Goal: Find specific page/section

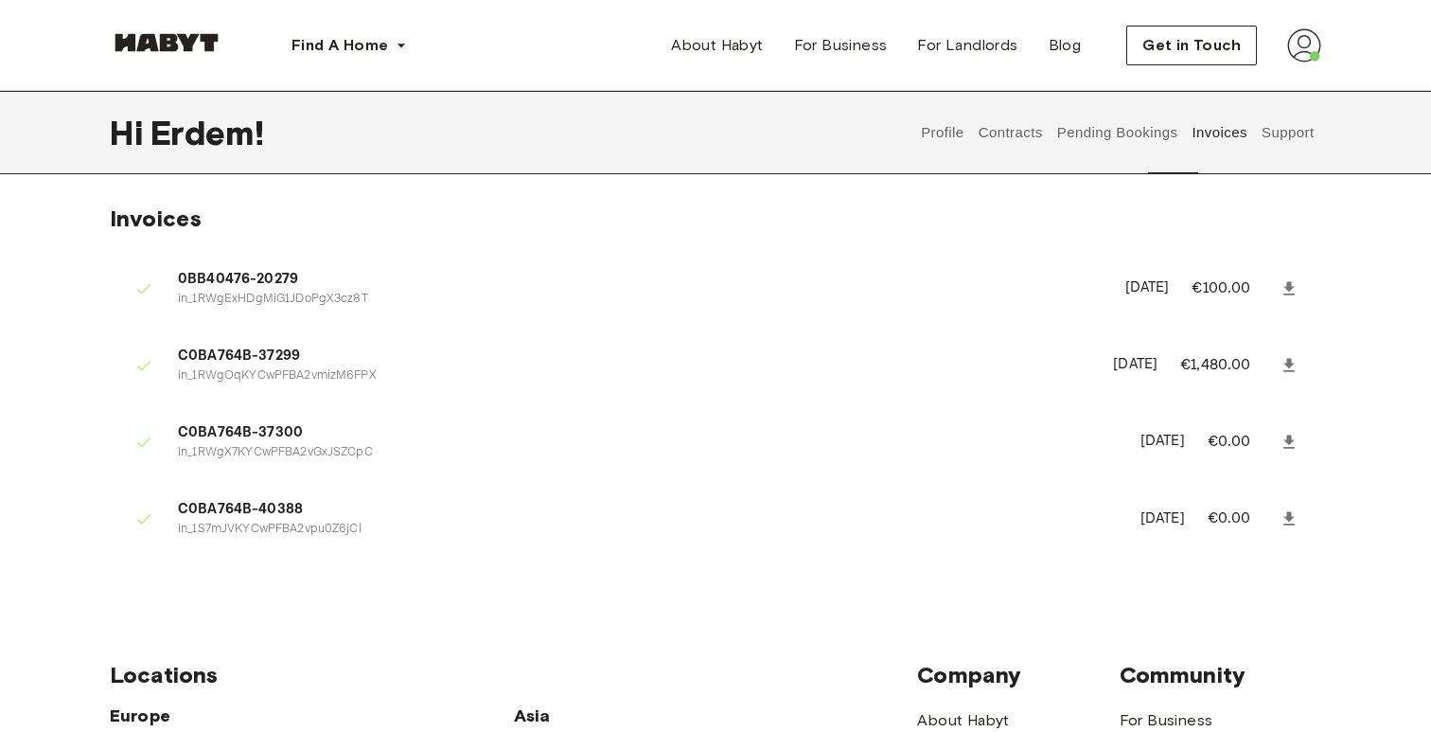
click at [1045, 131] on button "Contracts" at bounding box center [1010, 132] width 69 height 83
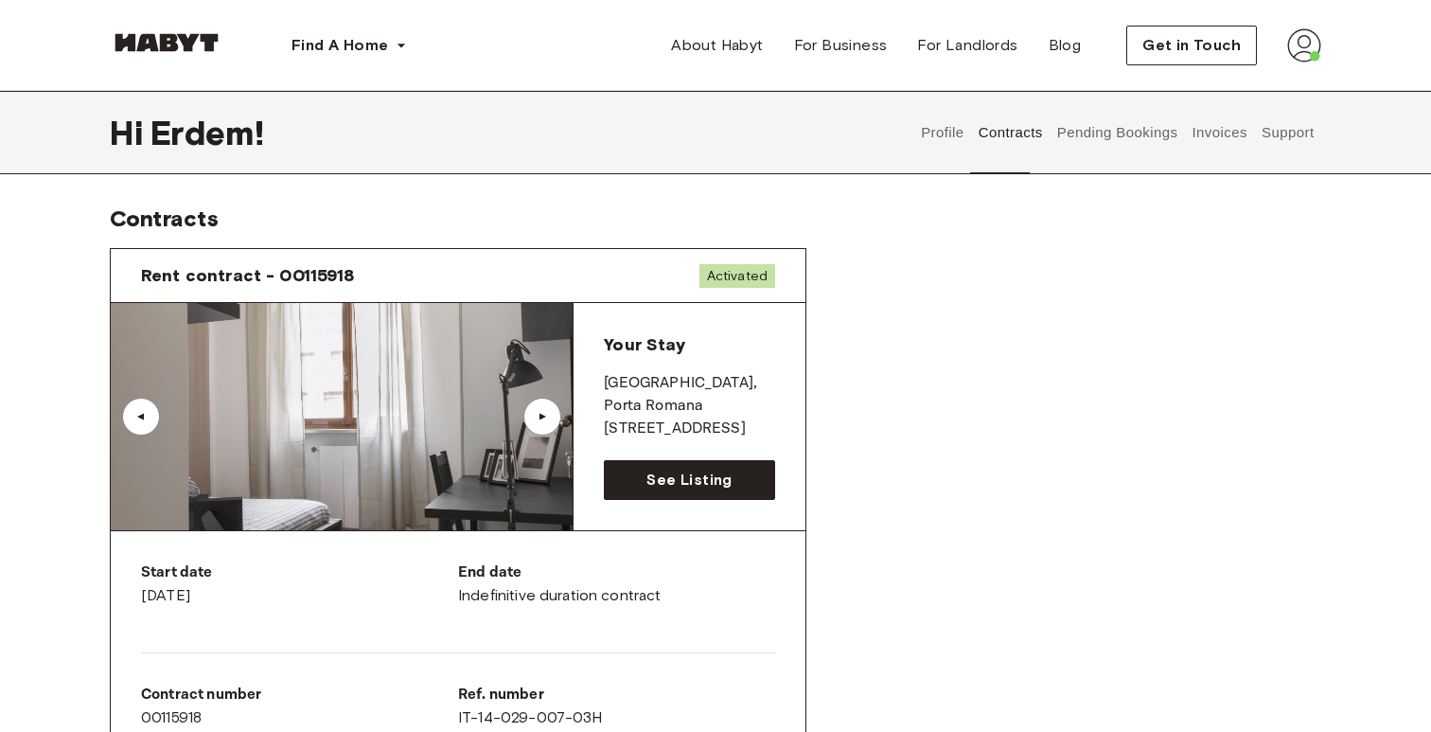
click at [457, 388] on img at bounding box center [342, 416] width 462 height 227
click at [451, 410] on img at bounding box center [341, 416] width 462 height 227
click at [652, 471] on span "See Listing" at bounding box center [688, 479] width 85 height 23
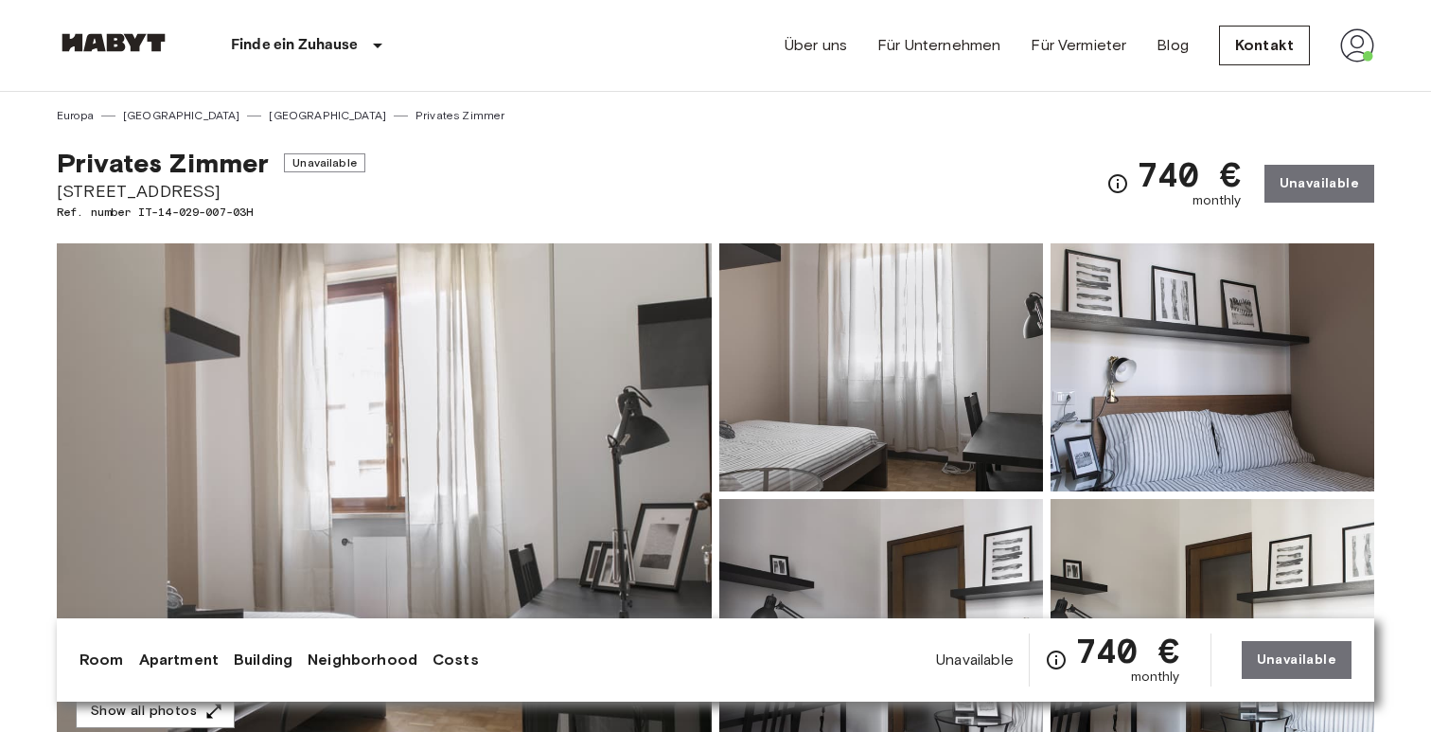
click at [518, 499] on img at bounding box center [384, 494] width 655 height 503
